Goal: Check status: Check status

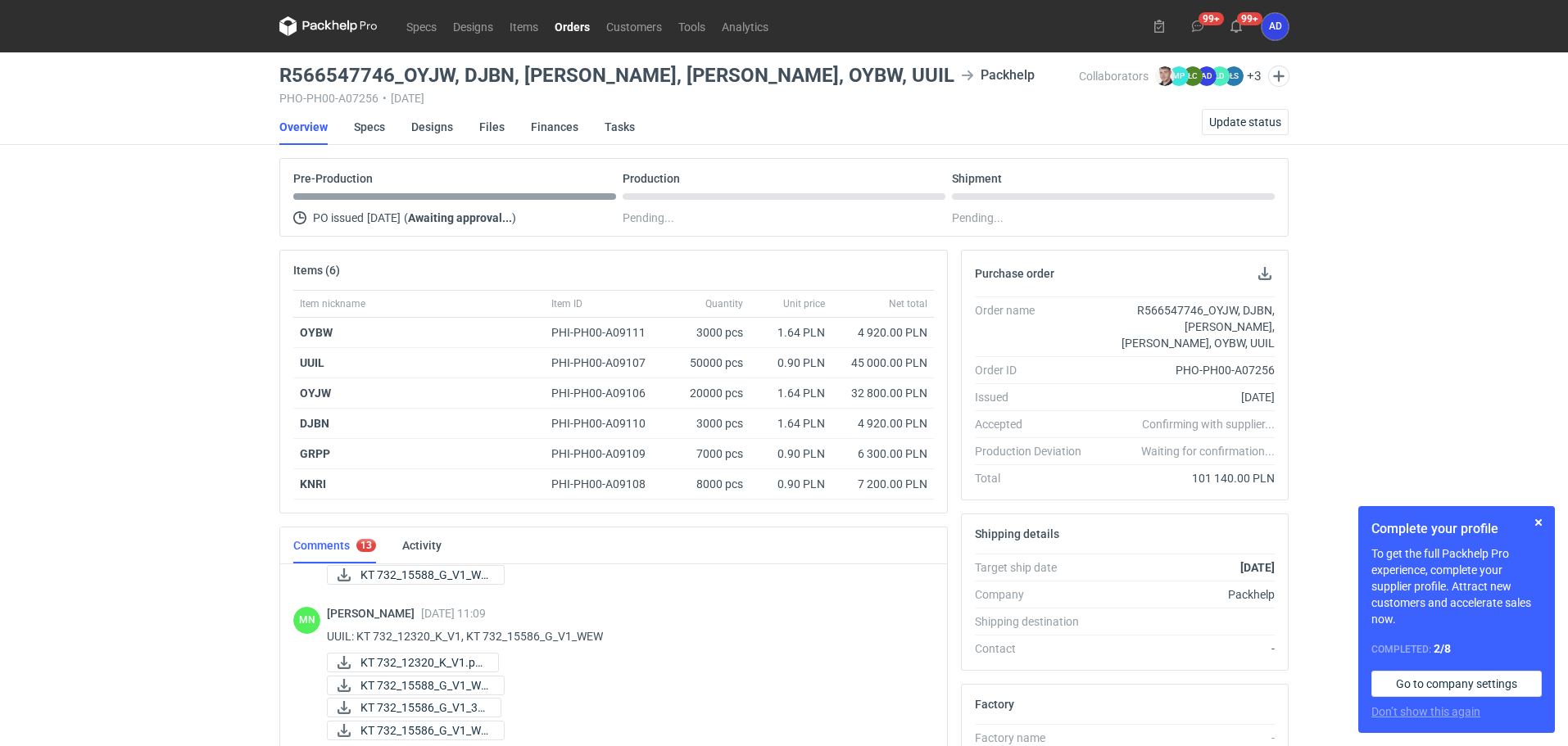
click at [562, 26] on link "Orders" at bounding box center [572, 26] width 51 height 20
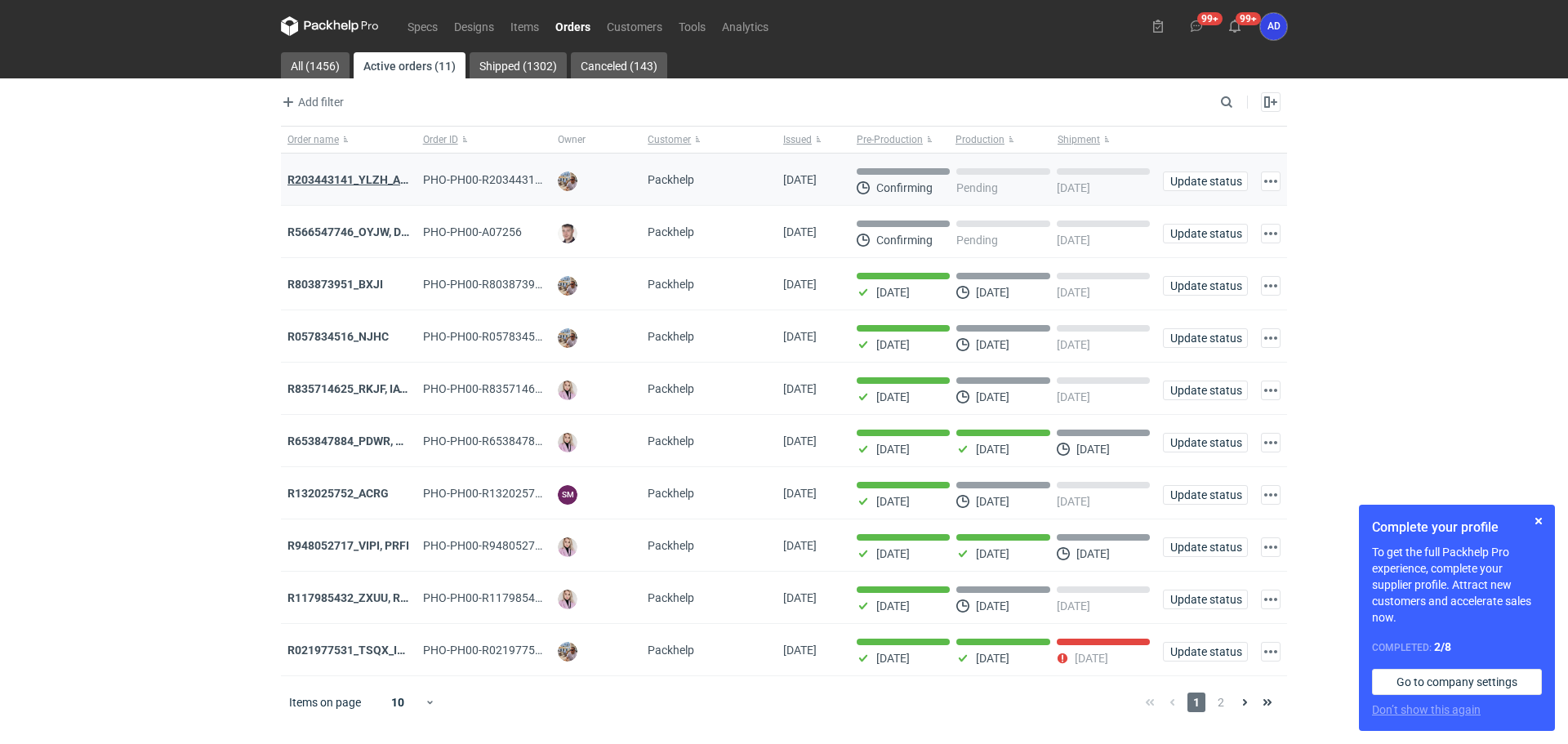
click at [367, 180] on strong "R203443141_YLZH_AHYW" at bounding box center [356, 180] width 138 height 13
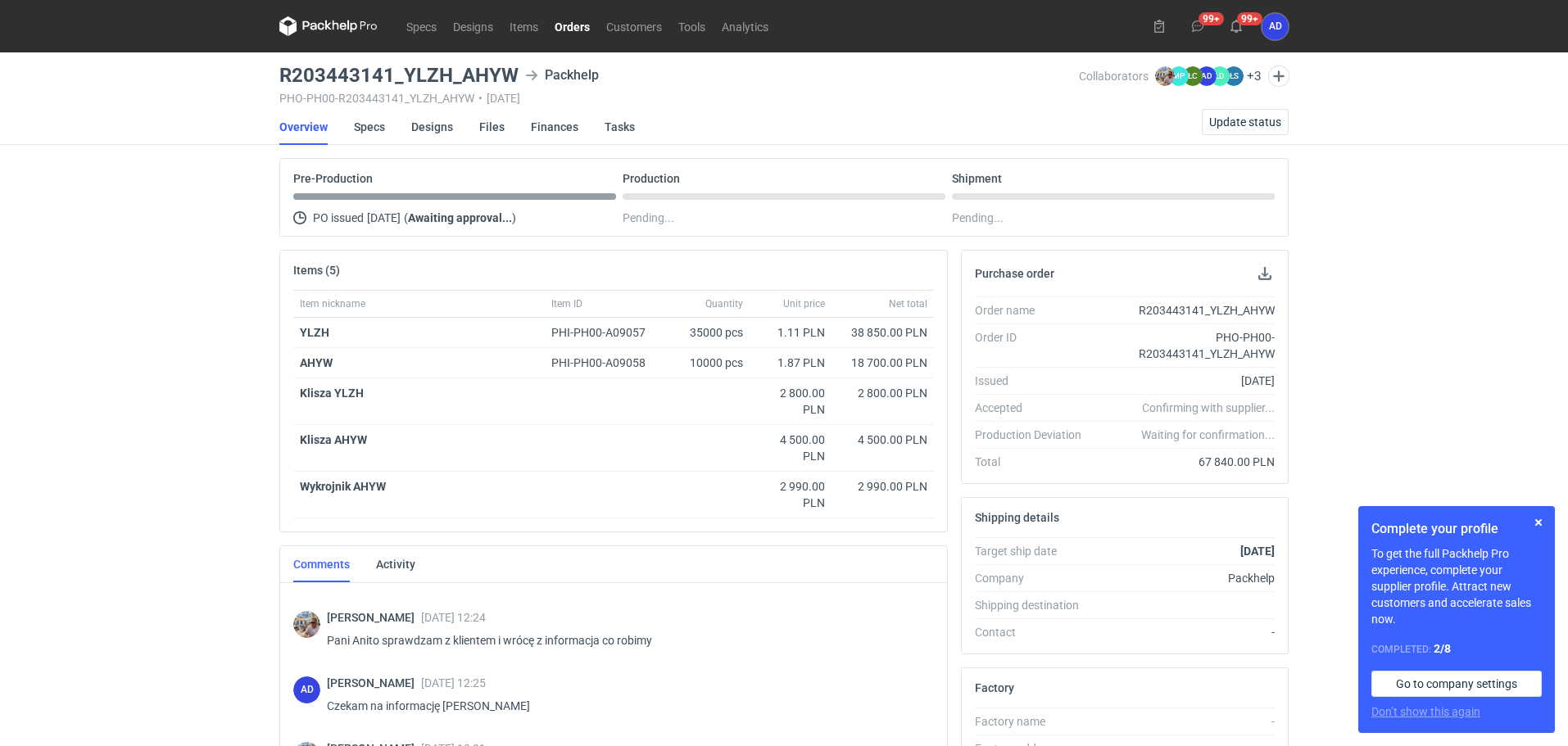
click at [579, 28] on link "Orders" at bounding box center [572, 26] width 51 height 20
